Goal: Task Accomplishment & Management: Manage account settings

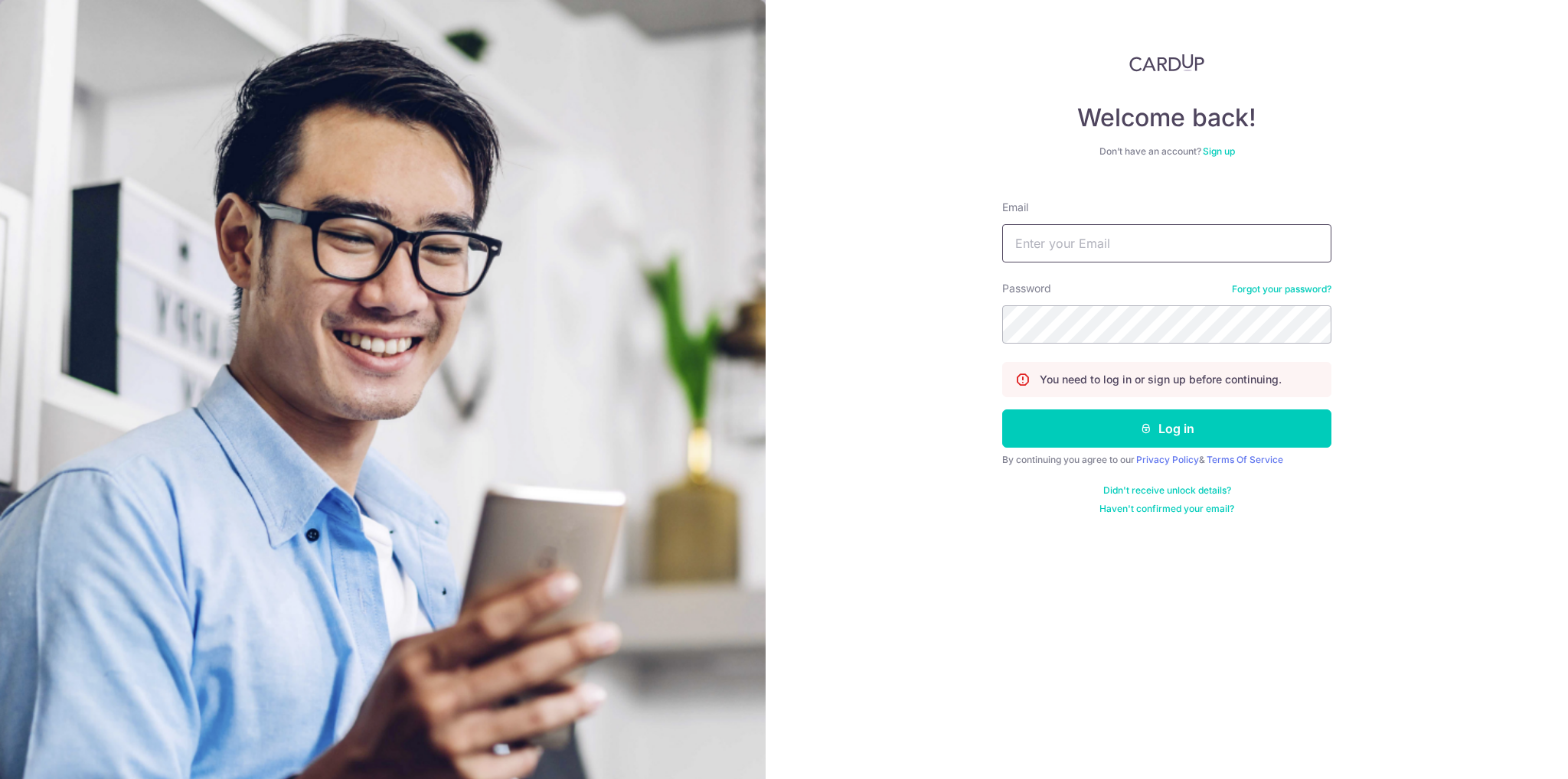
click at [1112, 241] on input "Email" at bounding box center [1167, 244] width 330 height 39
type input "[EMAIL_ADDRESS][DOMAIN_NAME]"
click at [1002, 409] on button "Log in" at bounding box center [1167, 428] width 330 height 39
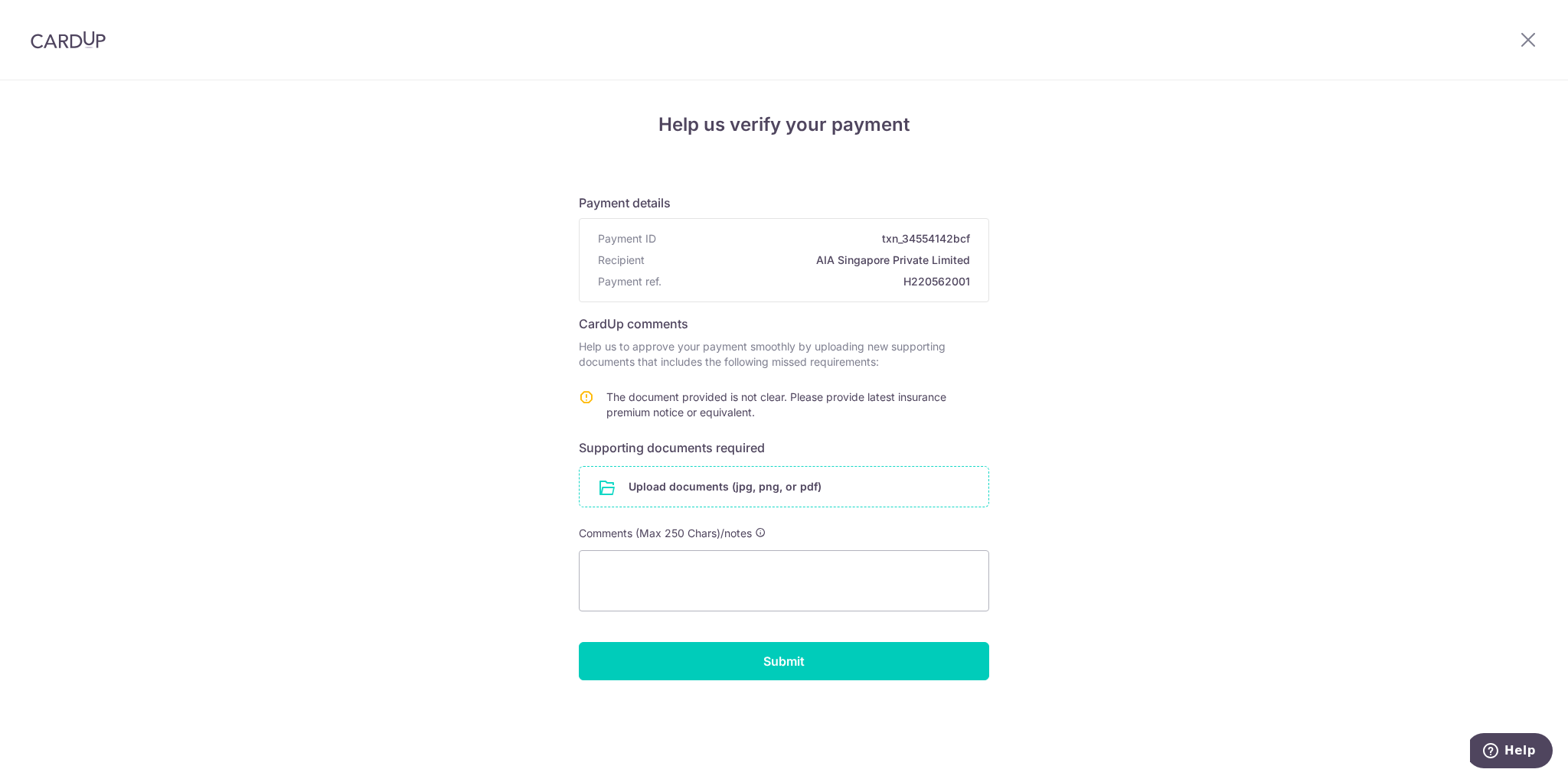
click at [706, 493] on input "file" at bounding box center [784, 486] width 408 height 39
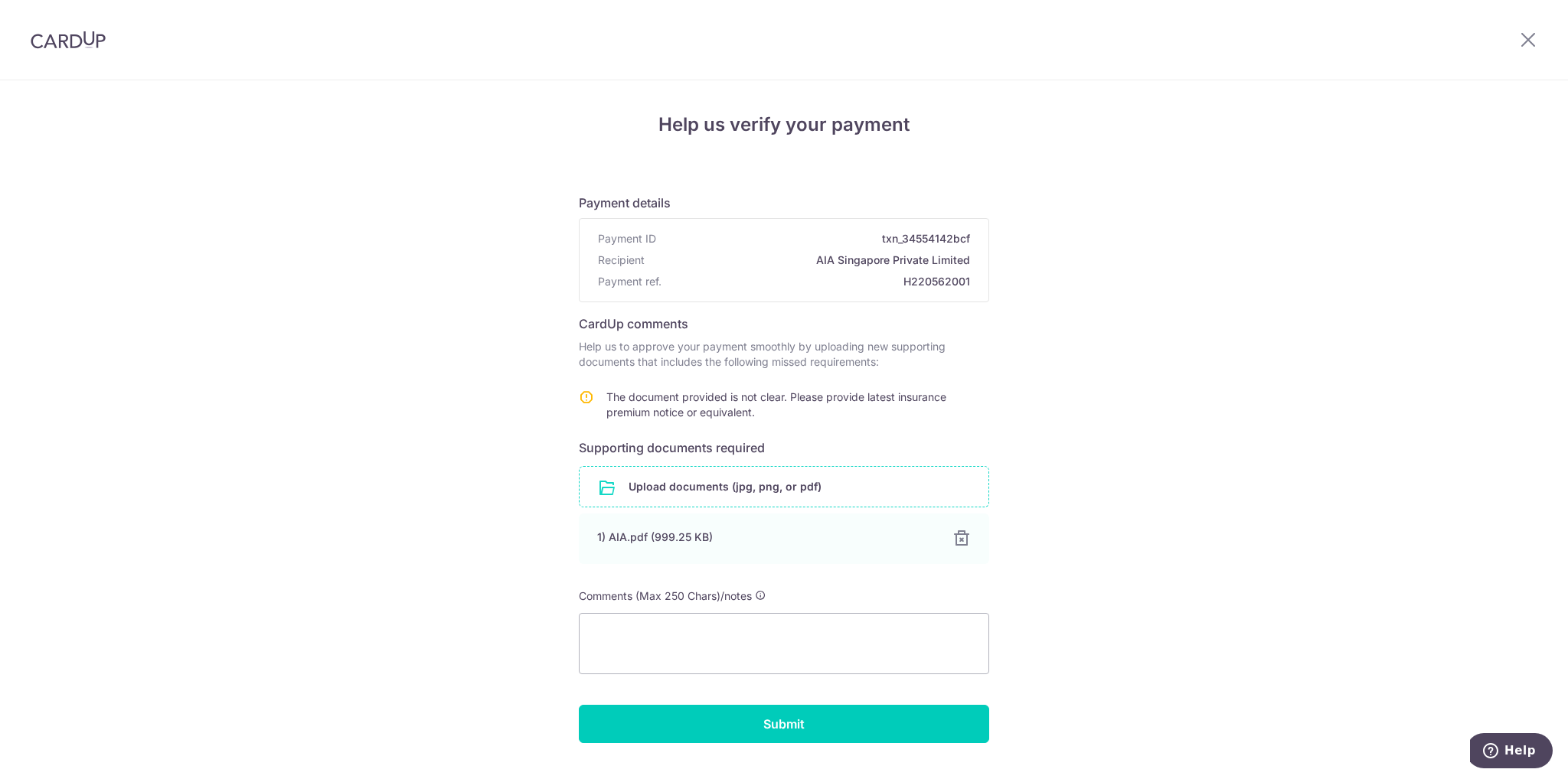
click at [699, 481] on input "file" at bounding box center [784, 486] width 408 height 39
click at [656, 540] on div "1) AIA.pdf (999.25 KB)" at bounding box center [765, 537] width 336 height 15
click at [889, 536] on div "1) AIA.pdf (999.25 KB)" at bounding box center [765, 537] width 336 height 15
click at [890, 536] on div "1) AIA.pdf (999.25 KB)" at bounding box center [765, 537] width 336 height 15
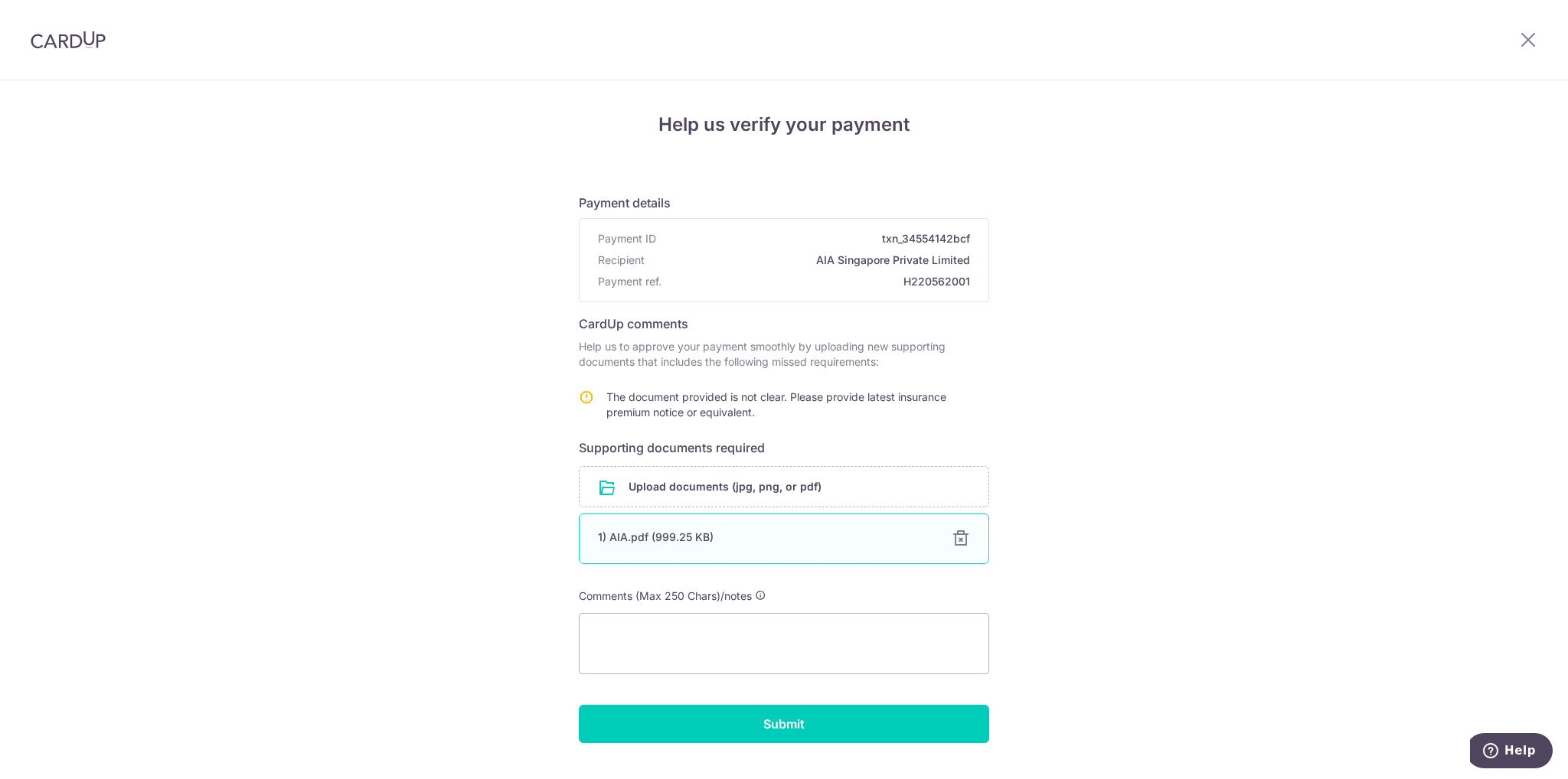
click at [626, 542] on div "1) AIA.pdf (999.25 KB)" at bounding box center [765, 537] width 336 height 15
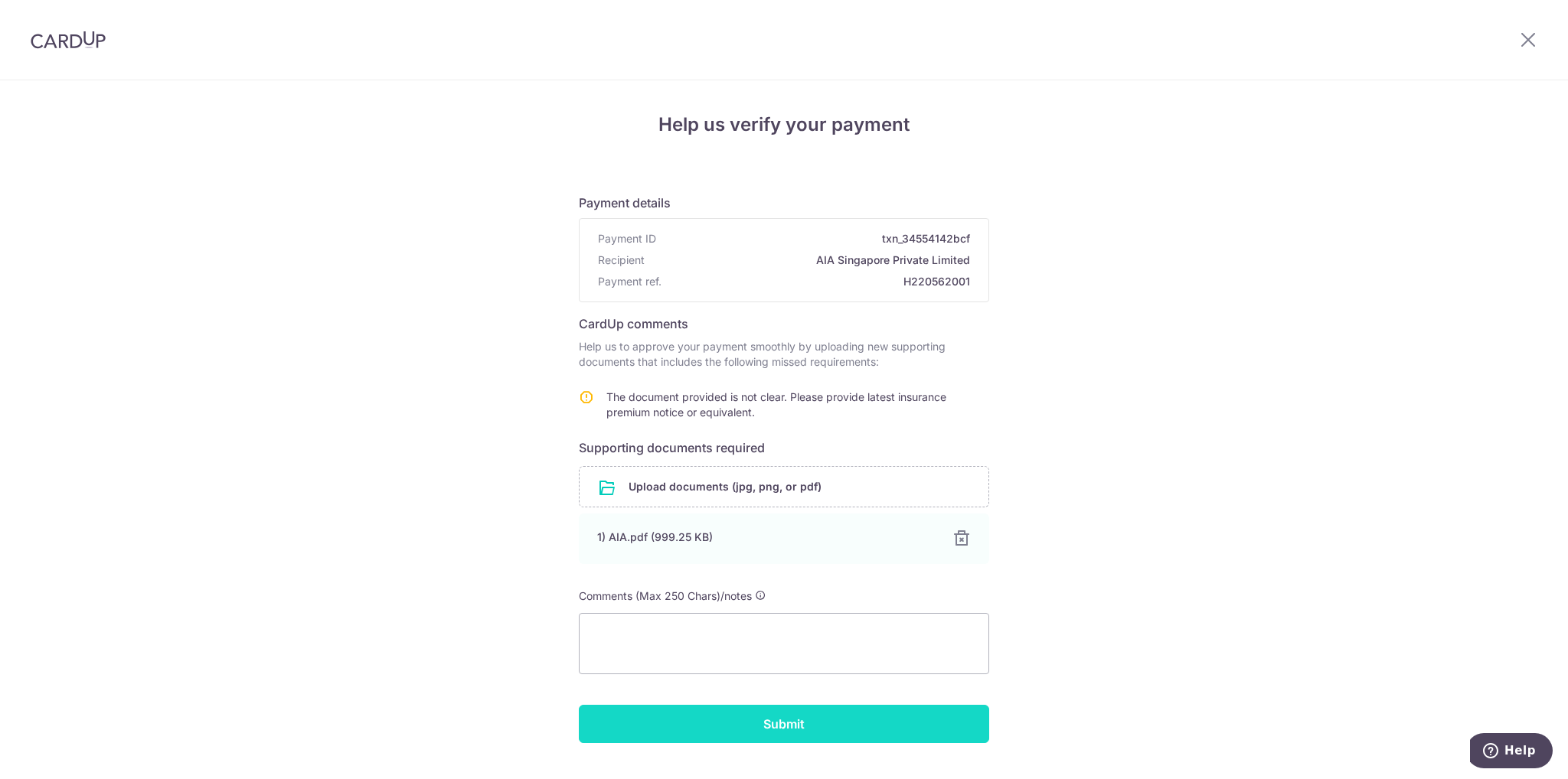
click at [769, 726] on input "Submit" at bounding box center [784, 725] width 410 height 39
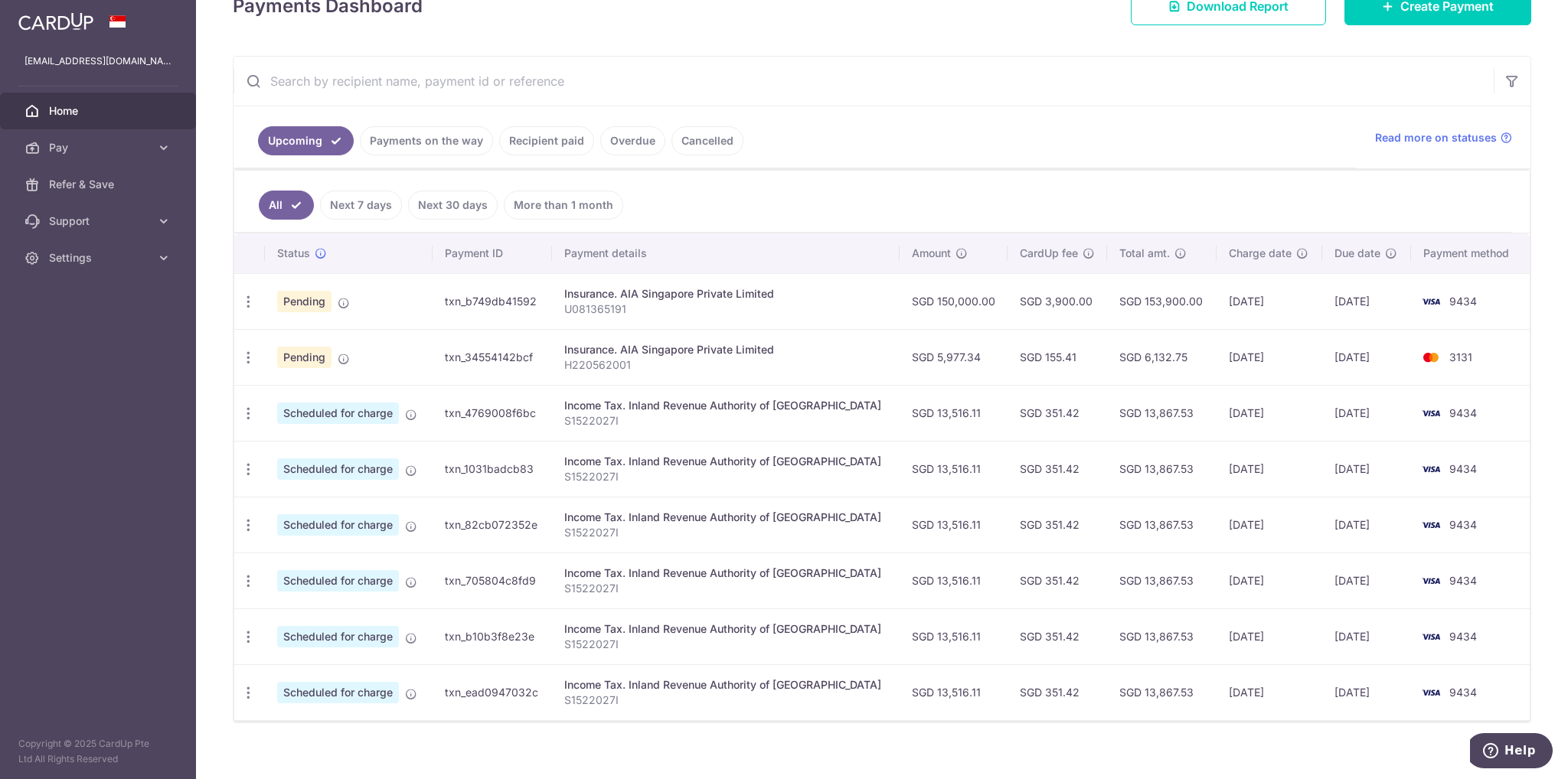
scroll to position [302, 0]
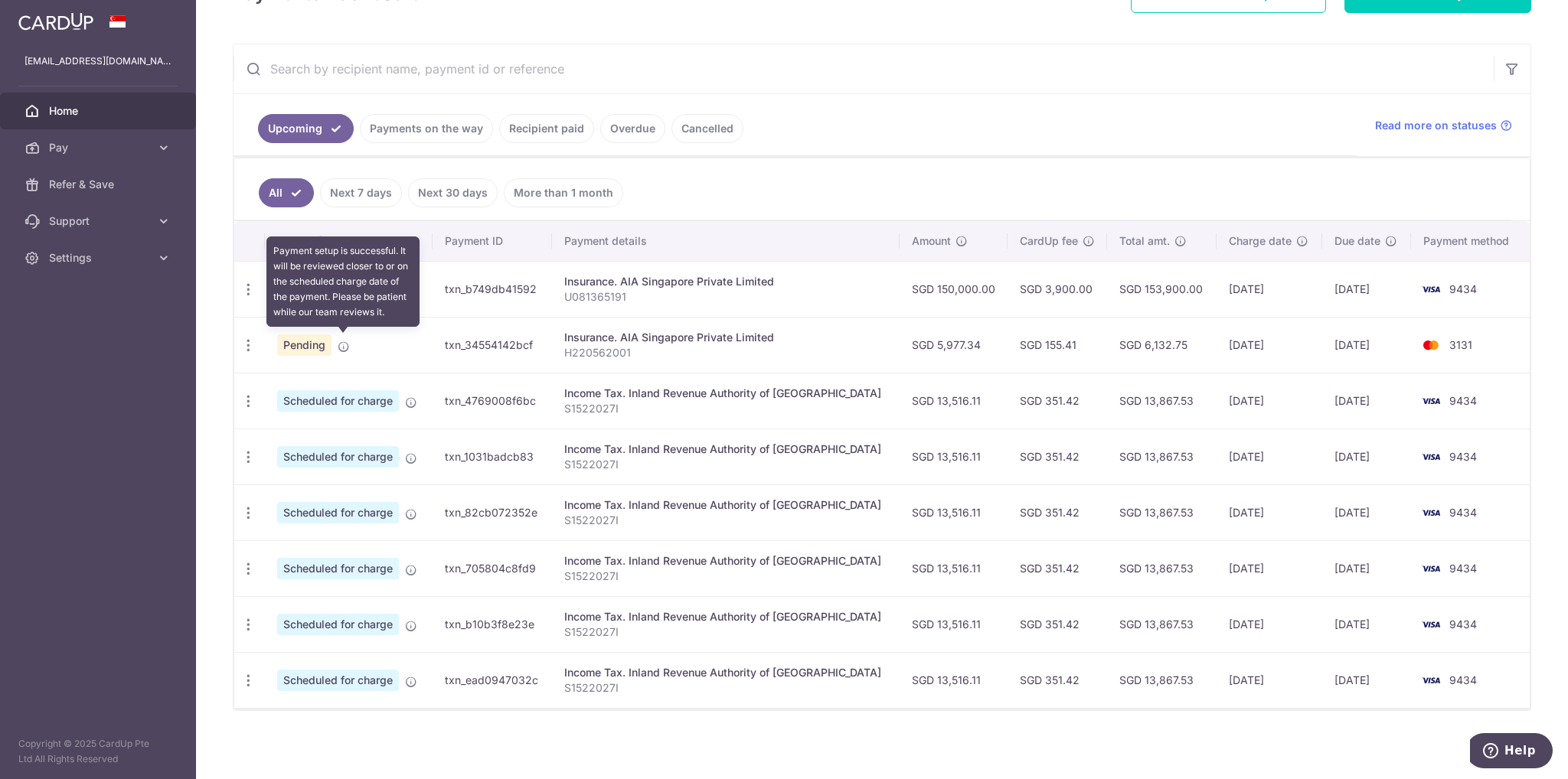
click at [343, 348] on icon at bounding box center [344, 347] width 12 height 12
click at [344, 344] on icon at bounding box center [344, 347] width 12 height 12
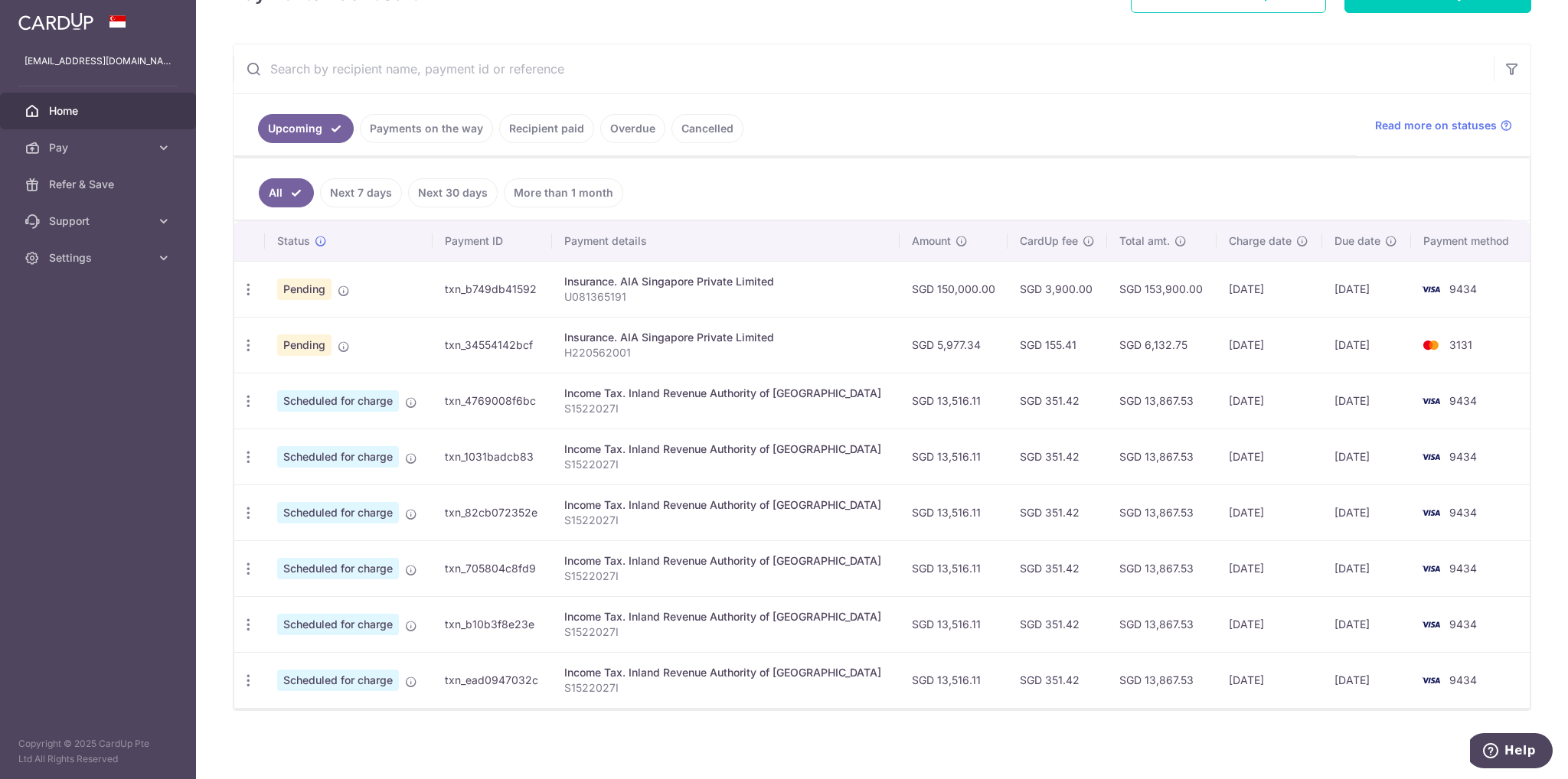
click at [300, 349] on span "Pending" at bounding box center [304, 345] width 54 height 21
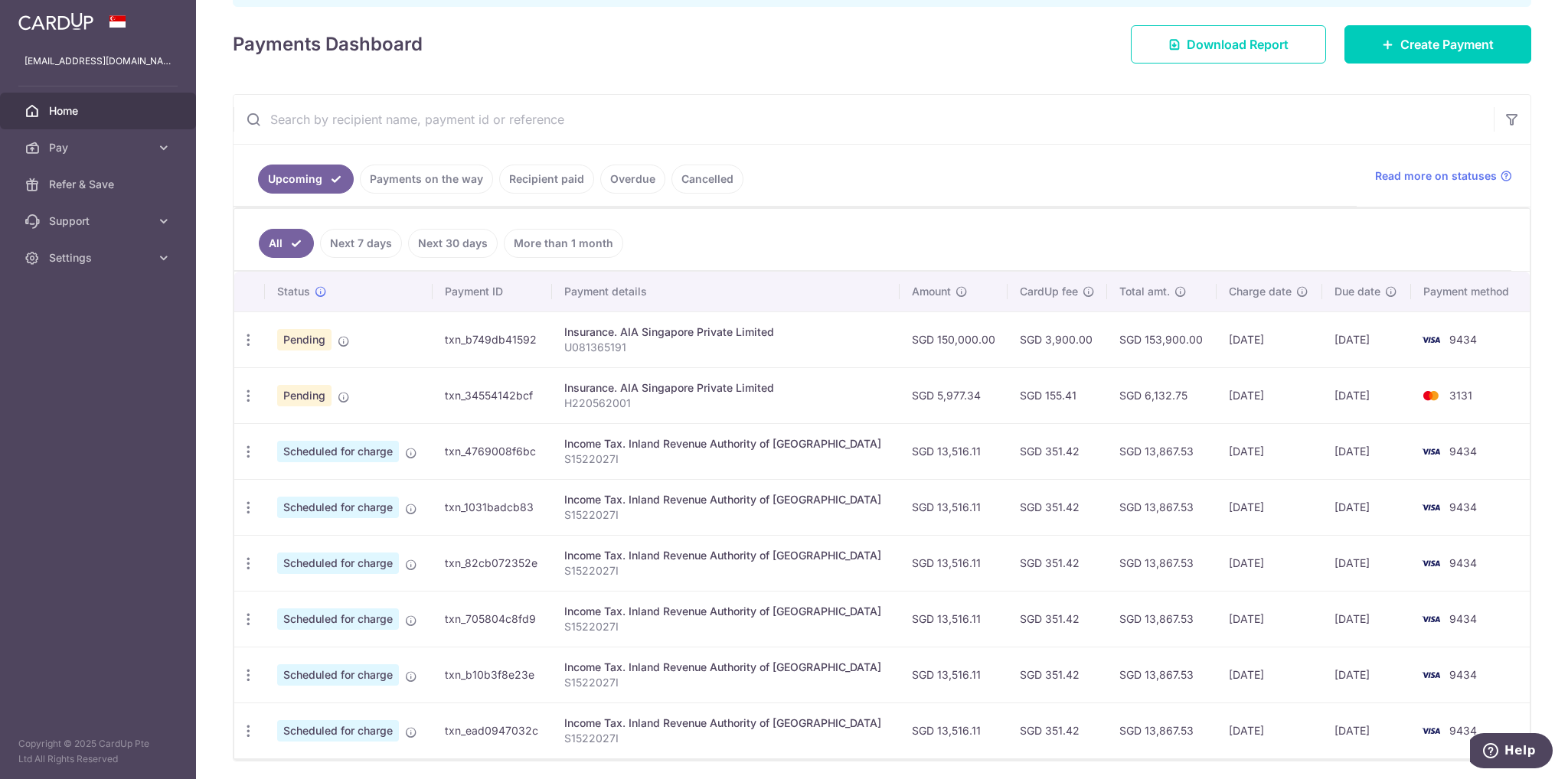
scroll to position [226, 0]
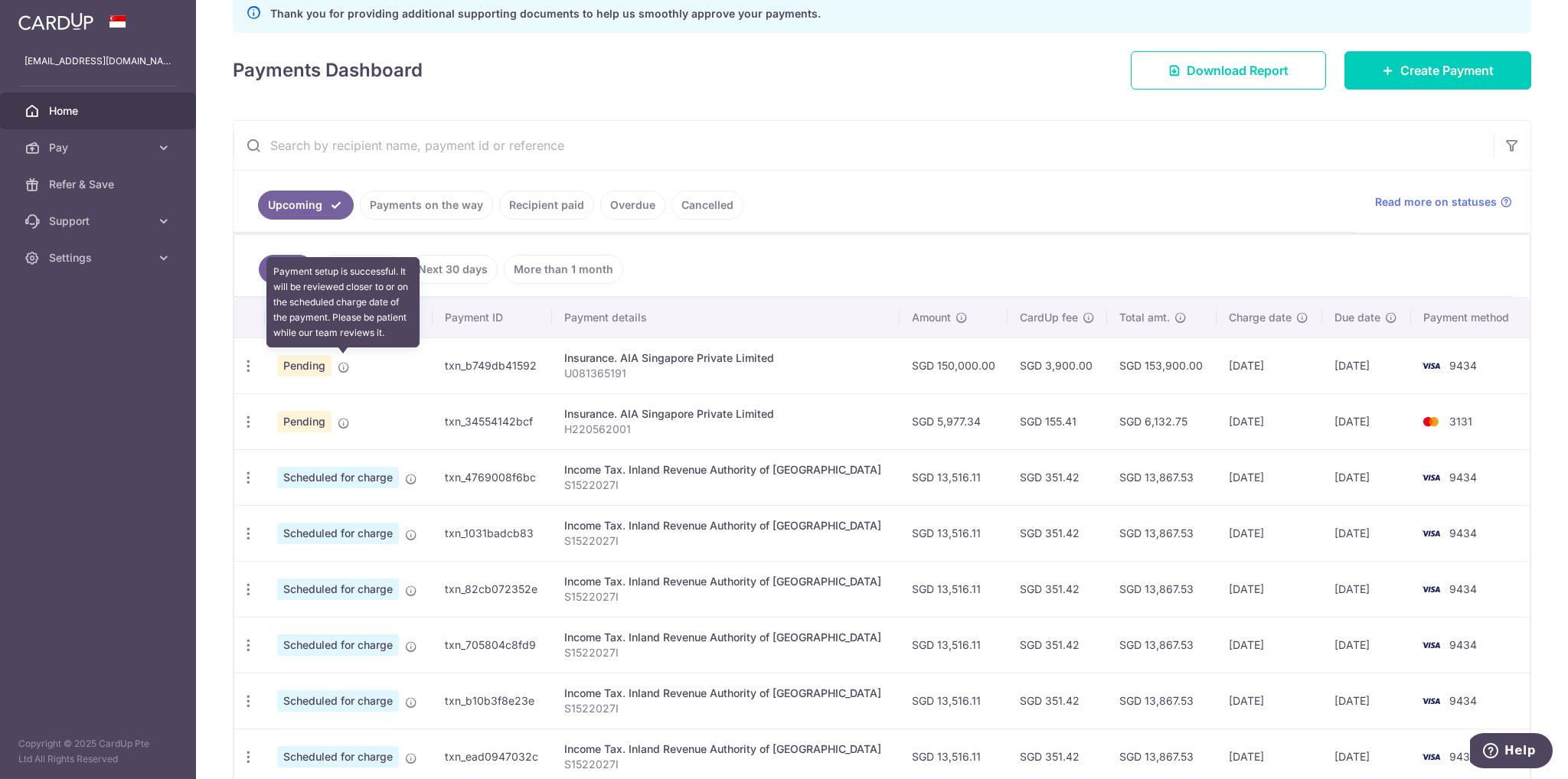
click at [341, 365] on icon at bounding box center [344, 367] width 12 height 12
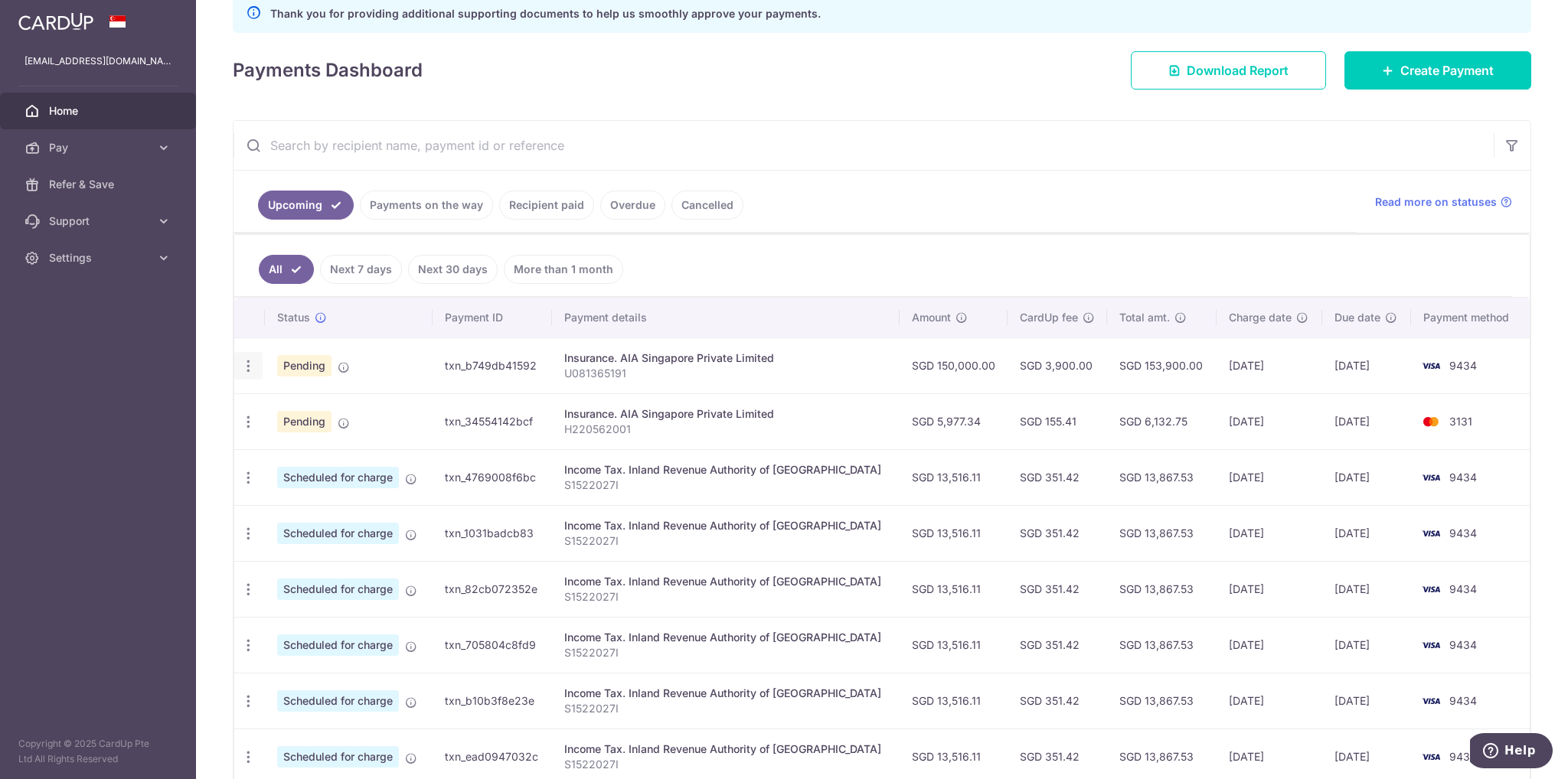
click at [245, 364] on icon "button" at bounding box center [248, 366] width 16 height 16
click at [323, 439] on span "Cancel payment" at bounding box center [330, 445] width 103 height 18
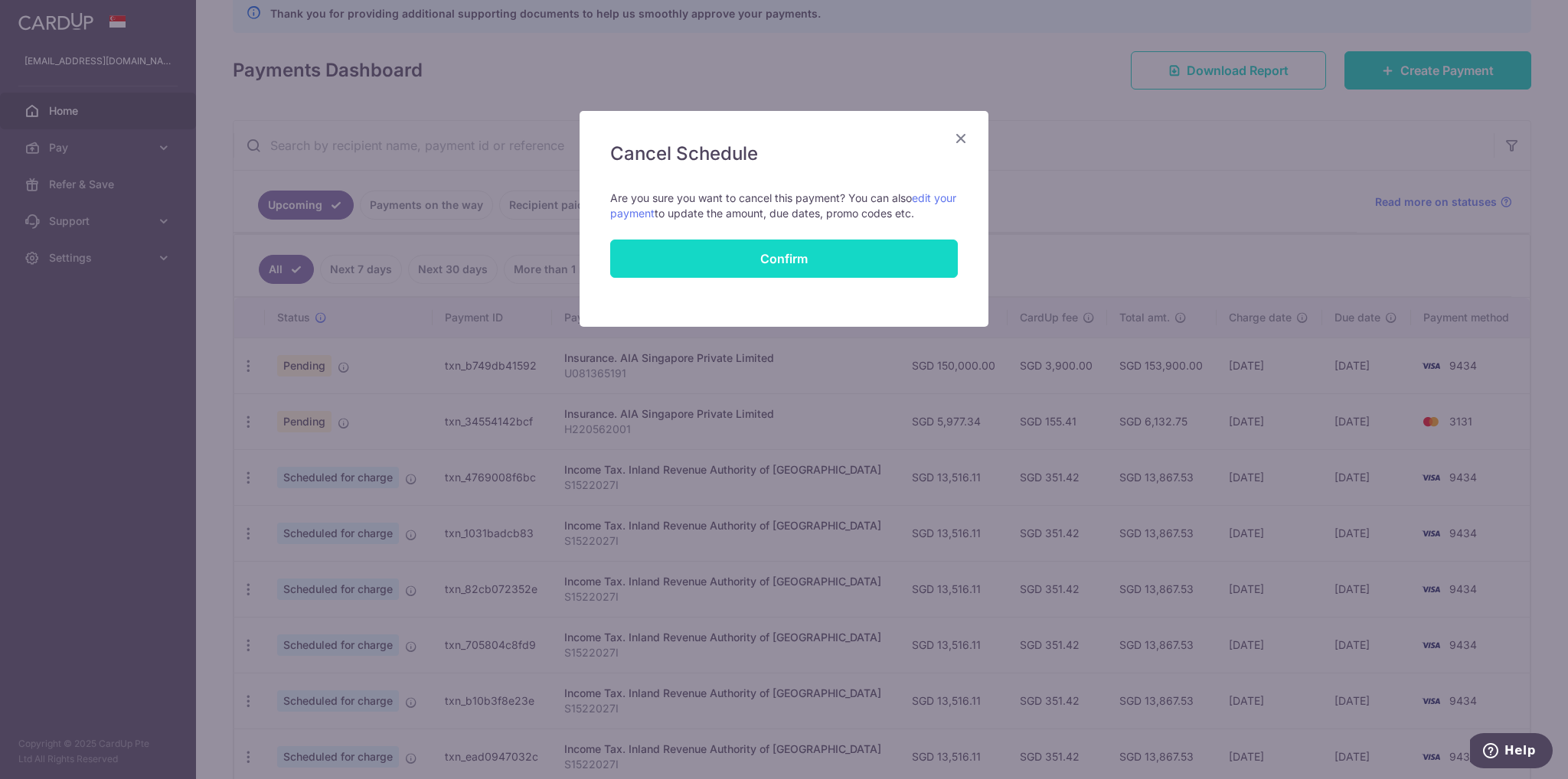
click at [782, 265] on button "Confirm" at bounding box center [784, 258] width 348 height 39
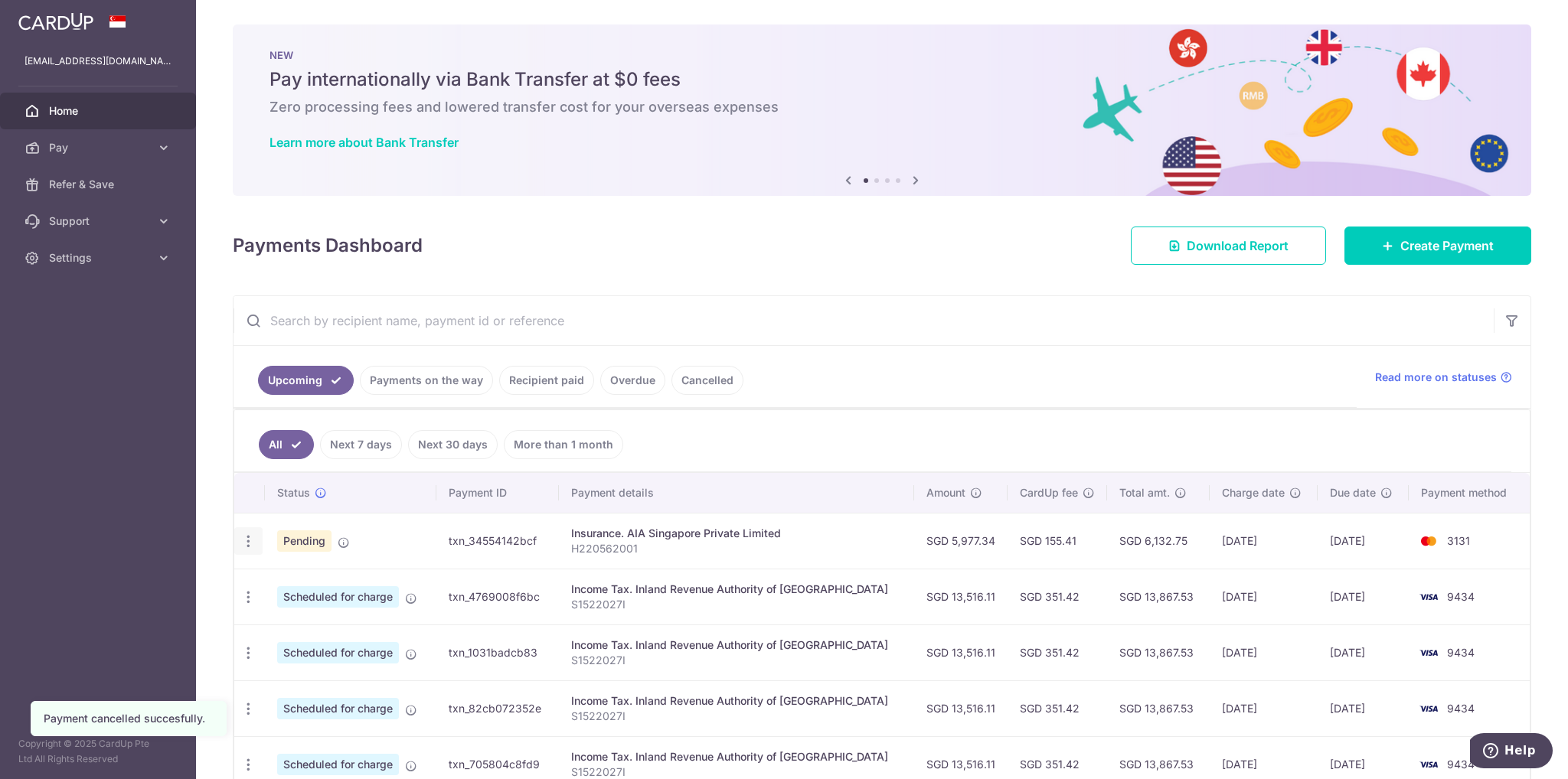
click at [245, 535] on icon "button" at bounding box center [248, 542] width 16 height 16
click at [325, 577] on span "Update payment" at bounding box center [330, 583] width 104 height 18
radio input "true"
type input "5,977.34"
type input "[DATE]"
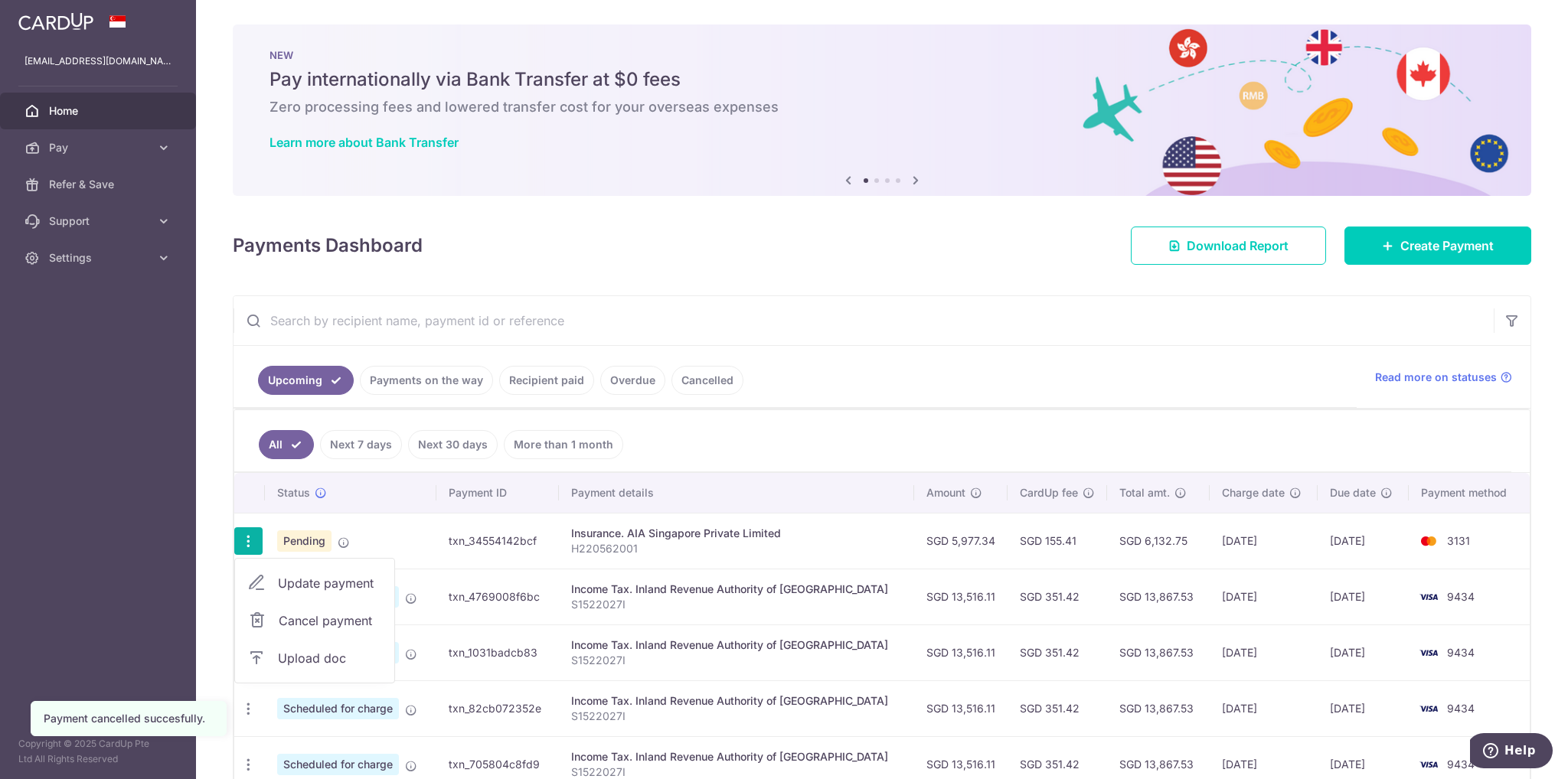
type input "H220562001"
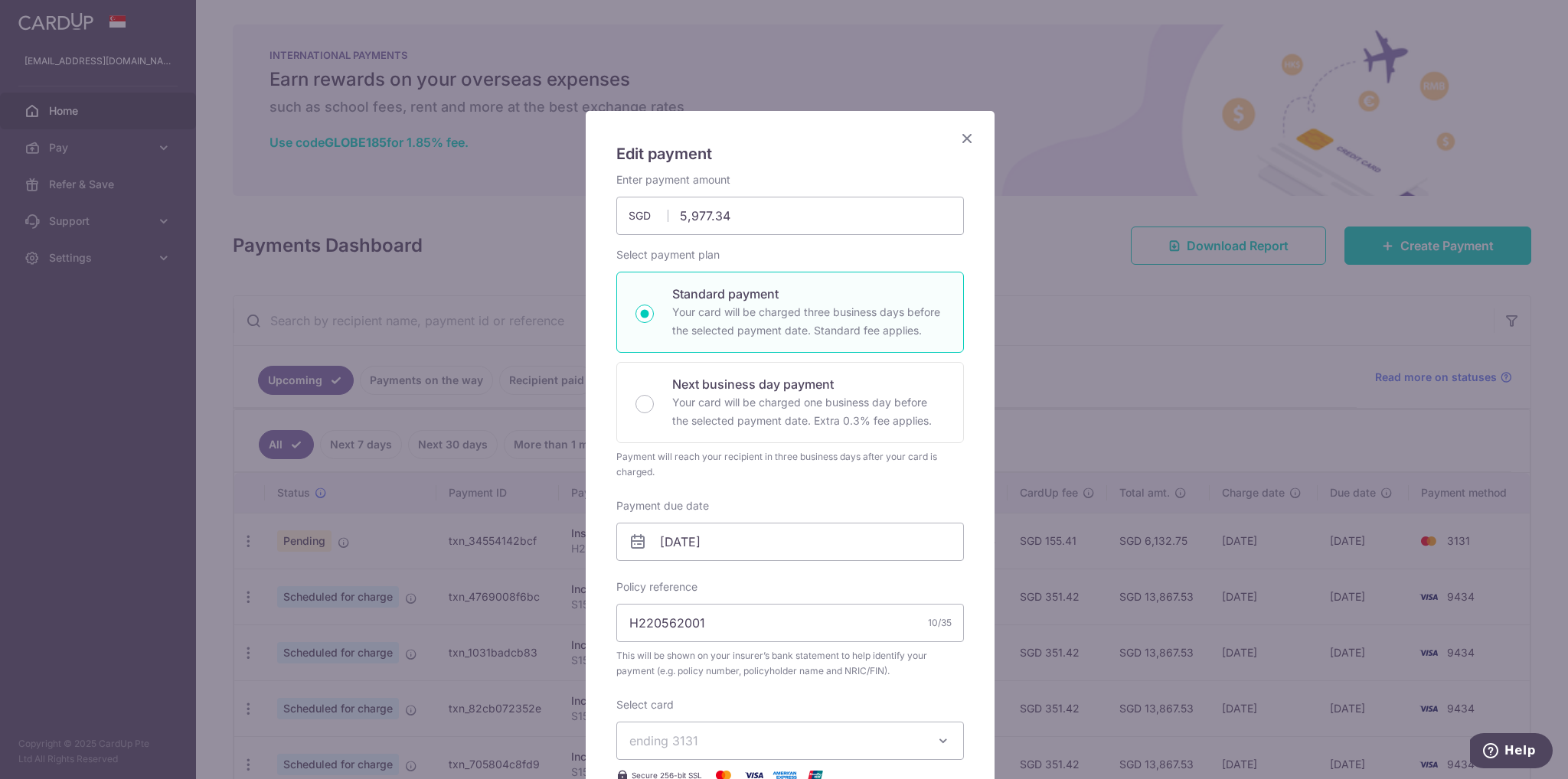
drag, startPoint x: 1192, startPoint y: 401, endPoint x: 1136, endPoint y: 380, distance: 59.8
click at [1174, 393] on div "Edit payment By clicking apply, you will make changes to all payments to AIA Si…" at bounding box center [784, 389] width 1568 height 779
